Goal: Navigation & Orientation: Find specific page/section

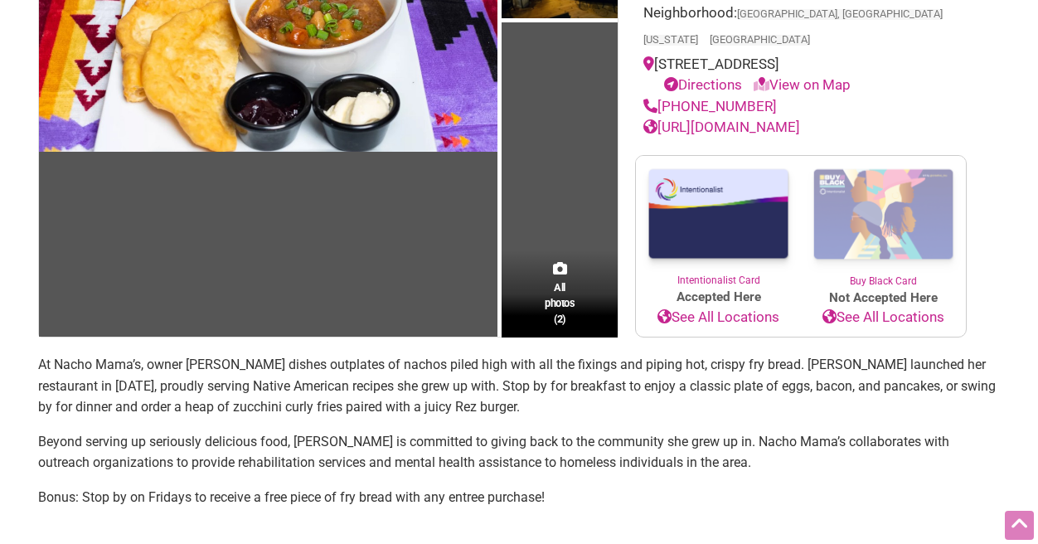
scroll to position [245, 0]
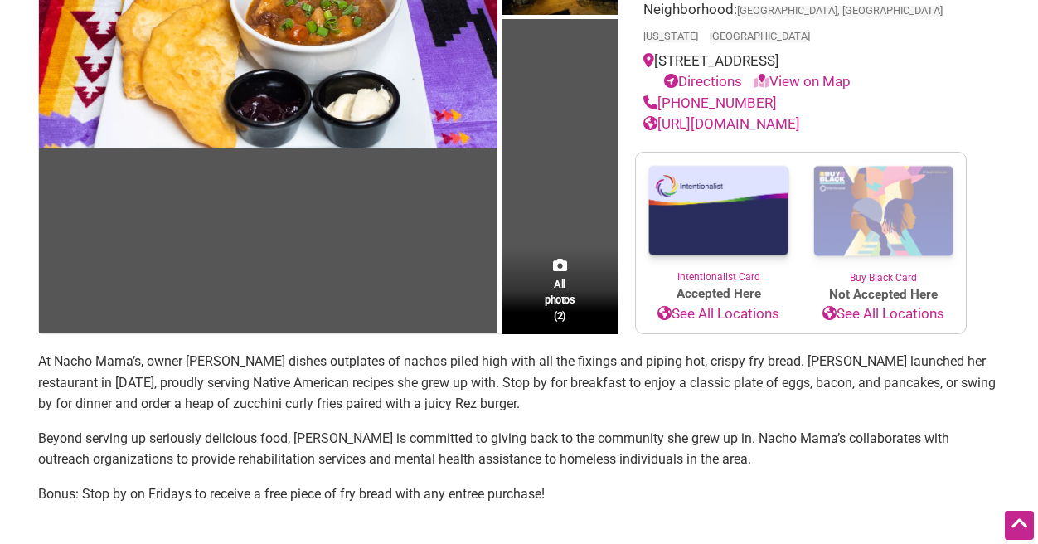
click at [716, 115] on link "[URL][DOMAIN_NAME]" at bounding box center [721, 123] width 157 height 17
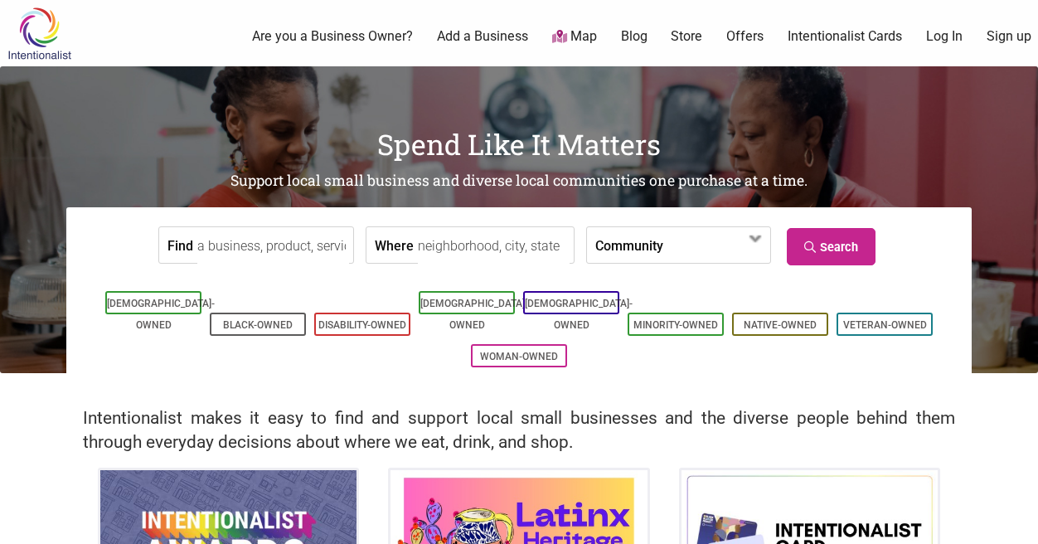
click at [230, 238] on input "Find" at bounding box center [273, 245] width 152 height 37
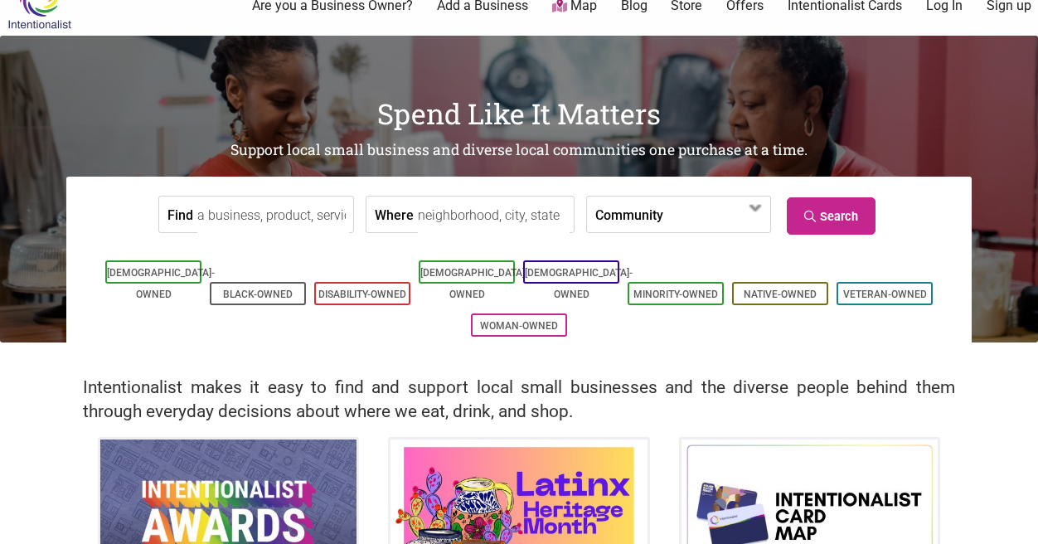
scroll to position [44, 0]
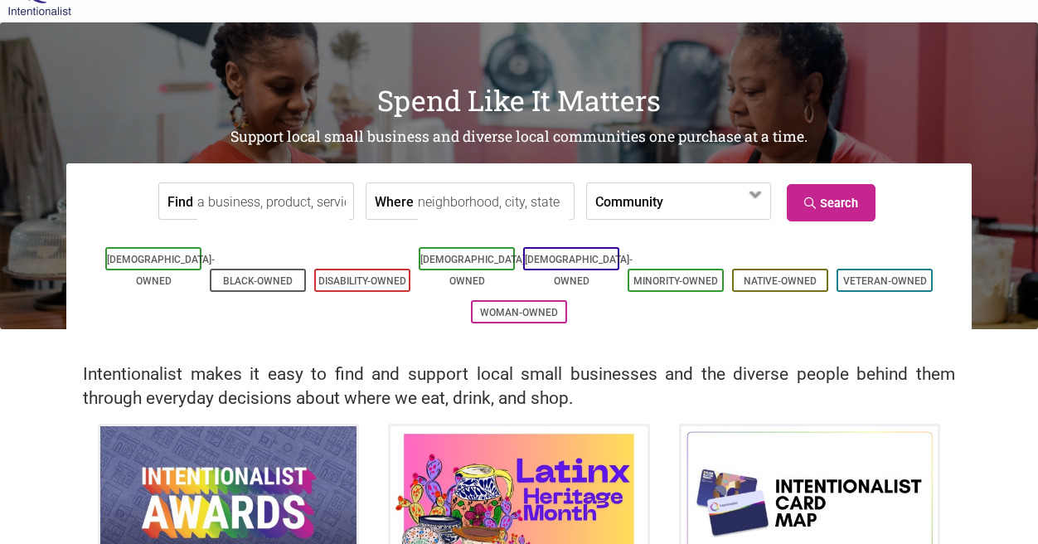
click at [598, 199] on label "Community" at bounding box center [629, 201] width 68 height 36
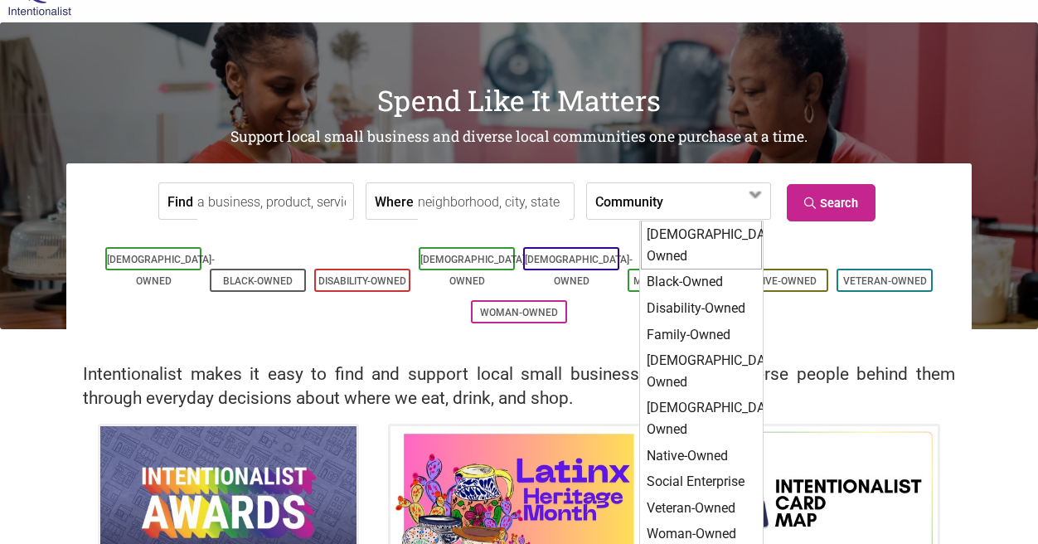
click at [1001, 182] on div "Spend Like It Matters Support local small business and diverse local communitie…" at bounding box center [519, 175] width 1038 height 307
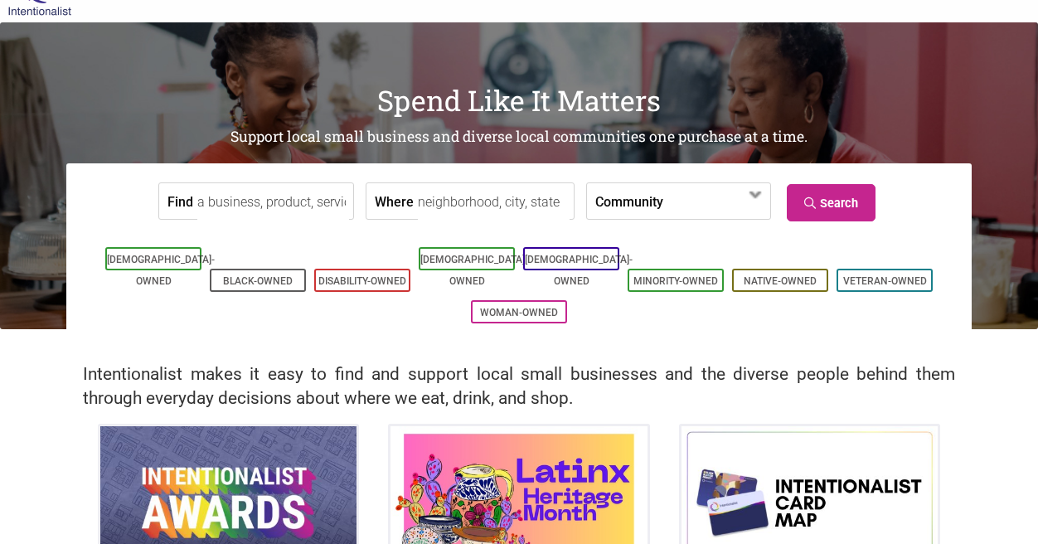
scroll to position [51, 0]
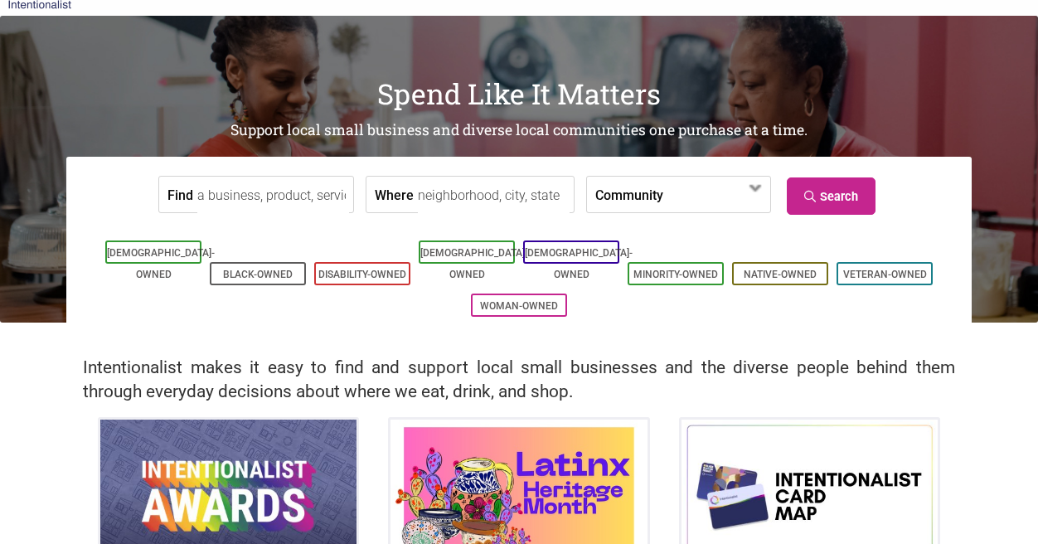
click at [406, 99] on h1 "Spend Like It Matters" at bounding box center [519, 94] width 1038 height 40
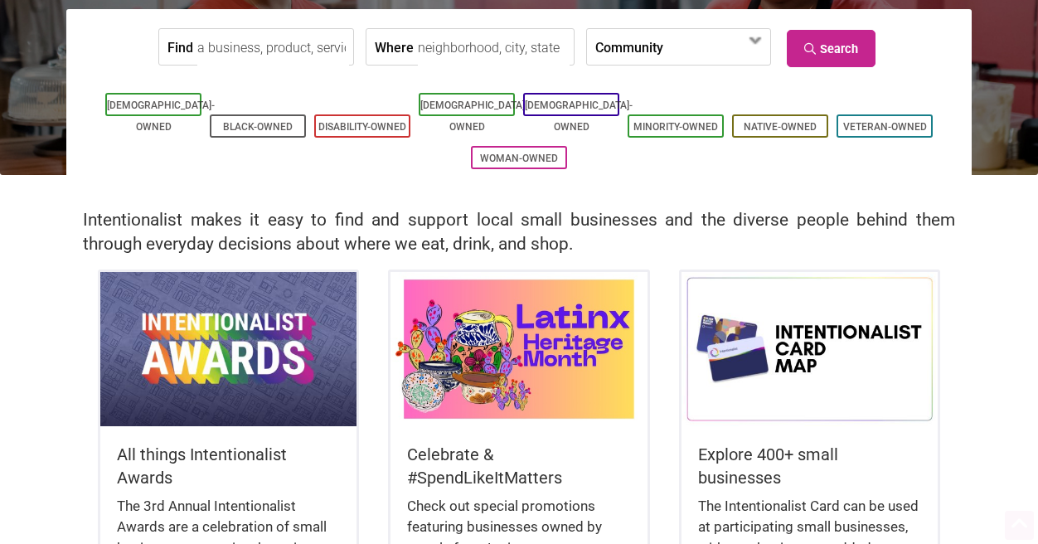
scroll to position [346, 0]
